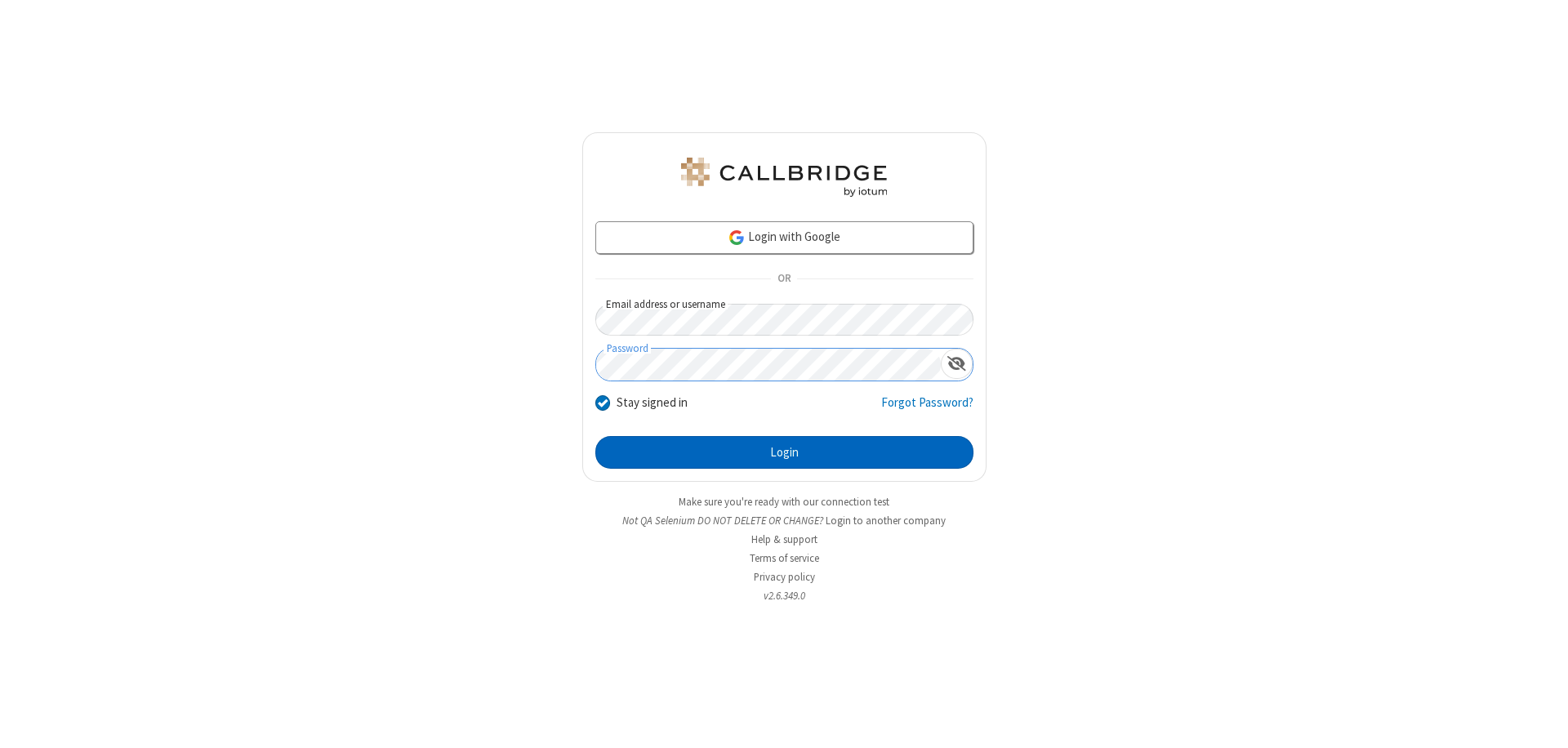
click at [784, 452] on button "Login" at bounding box center [784, 452] width 378 height 32
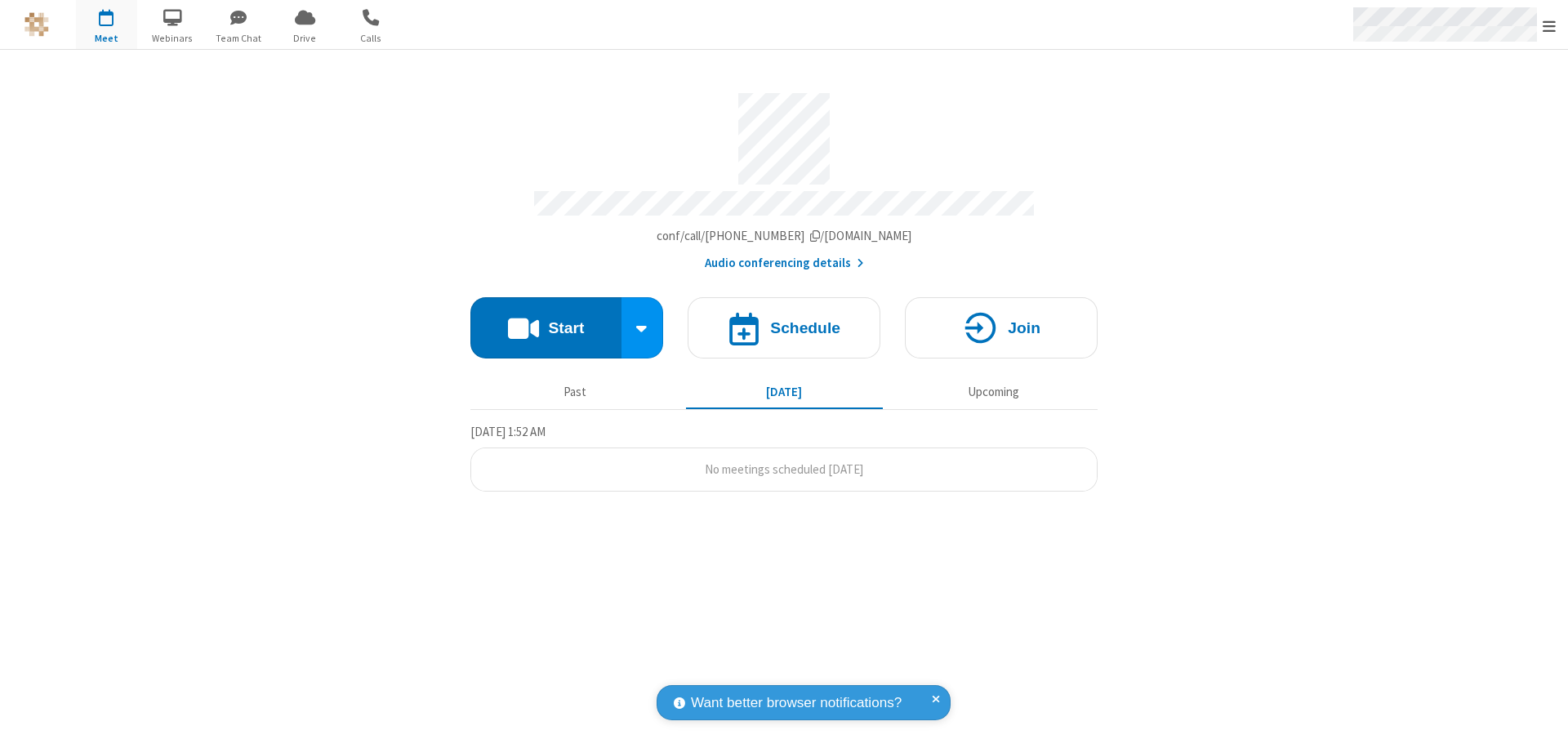
click at [1549, 25] on span "Open menu" at bounding box center [1549, 26] width 13 height 17
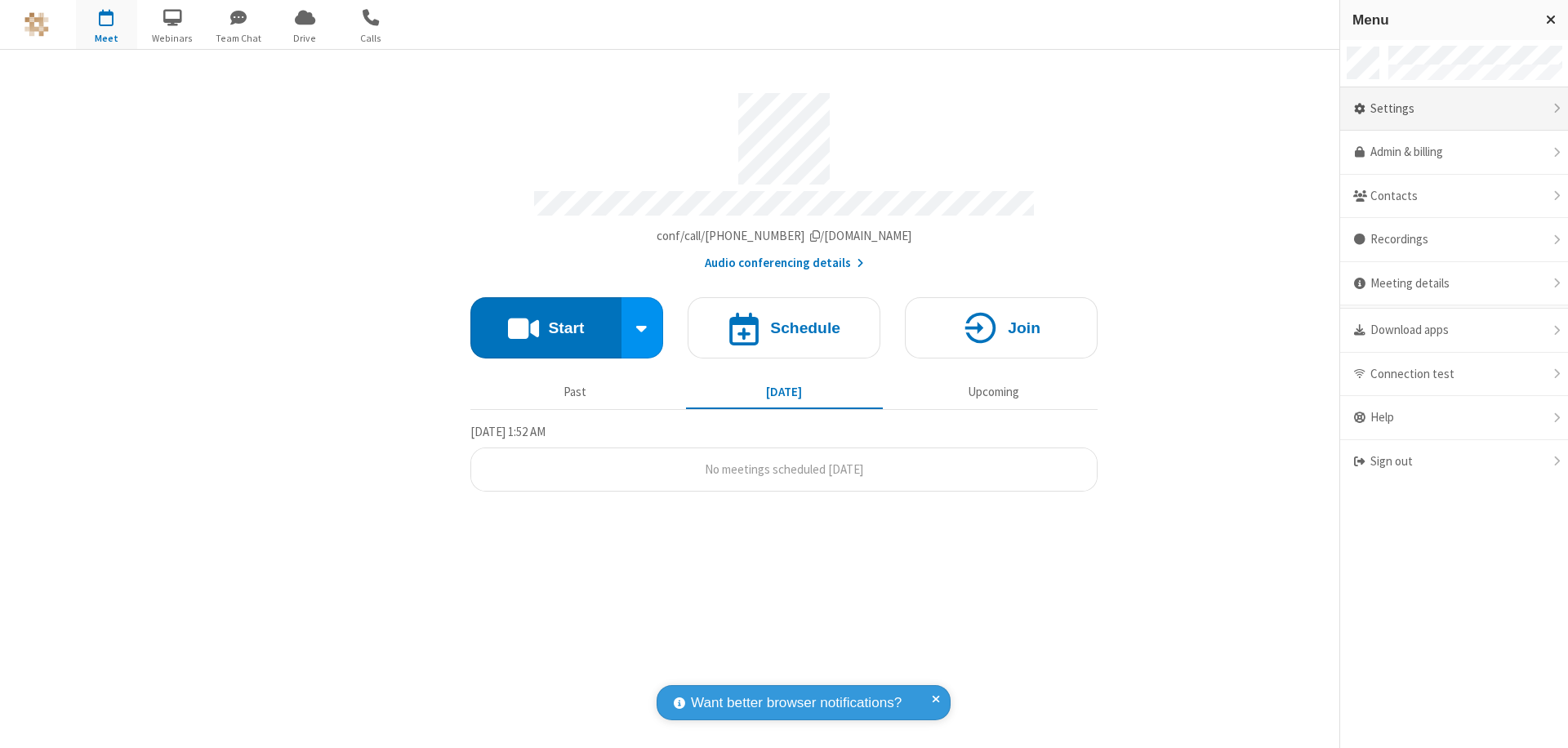
click at [1454, 109] on div "Settings" at bounding box center [1454, 109] width 228 height 44
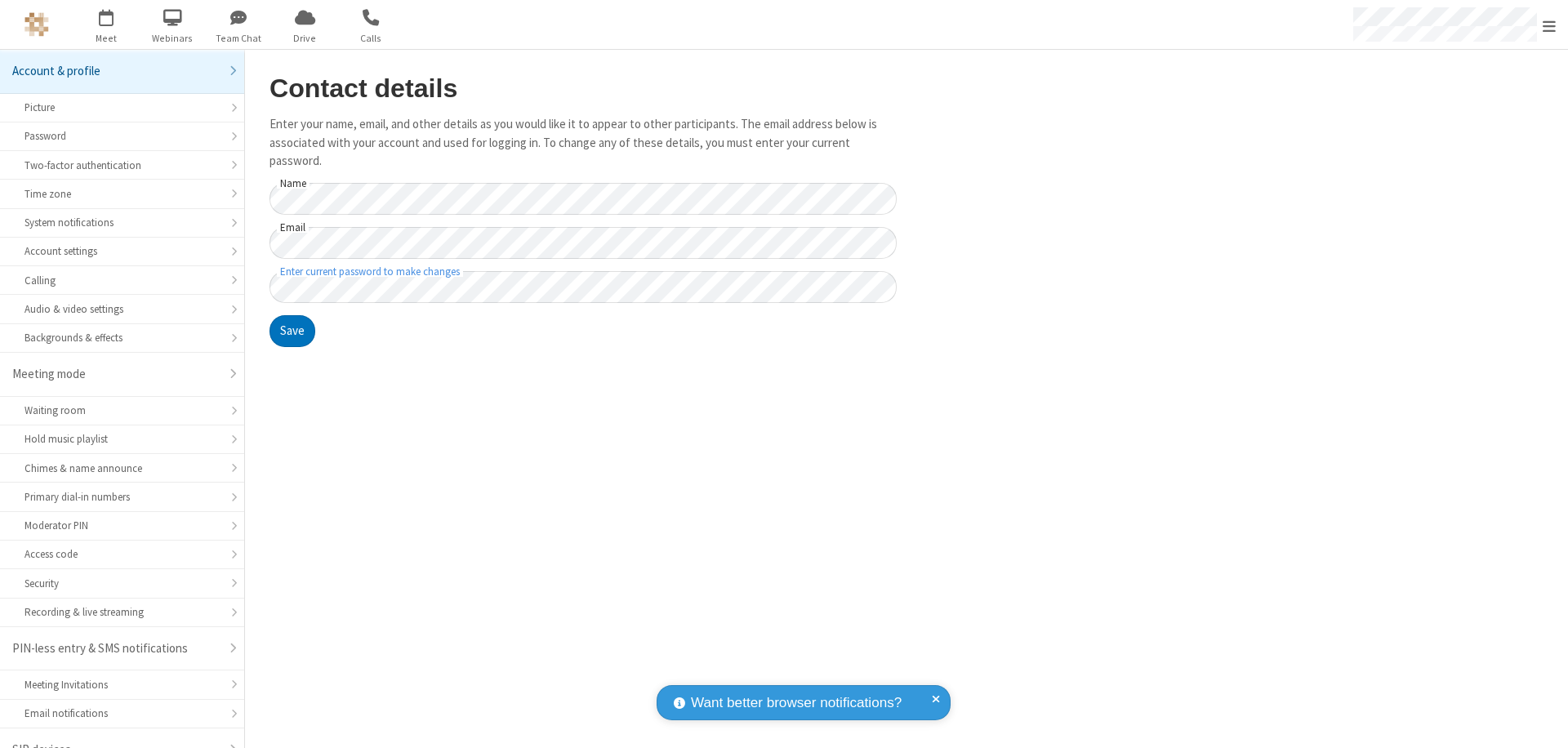
scroll to position [23, 0]
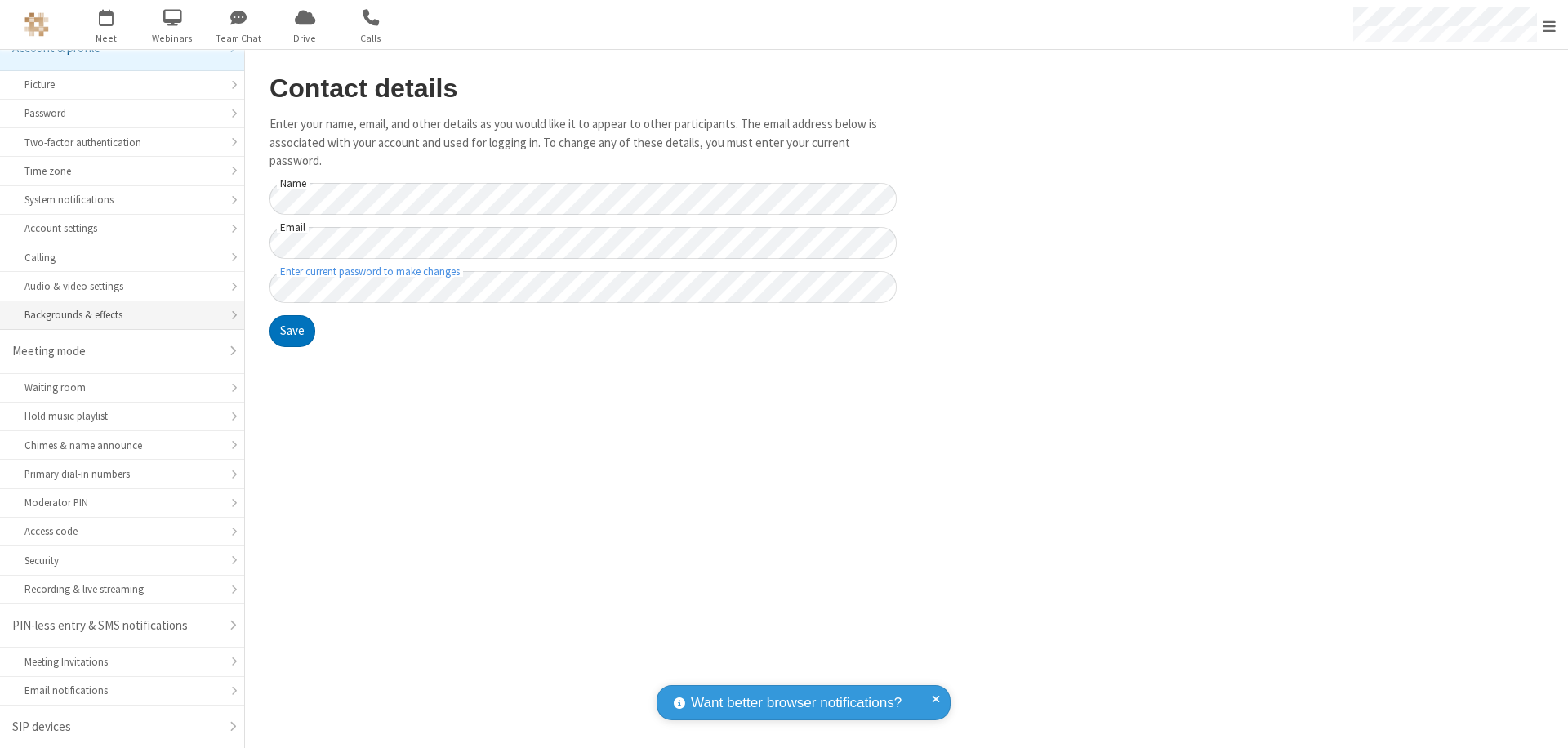
click at [116, 315] on div "Backgrounds & effects" at bounding box center [122, 314] width 195 height 16
